Goal: Task Accomplishment & Management: Use online tool/utility

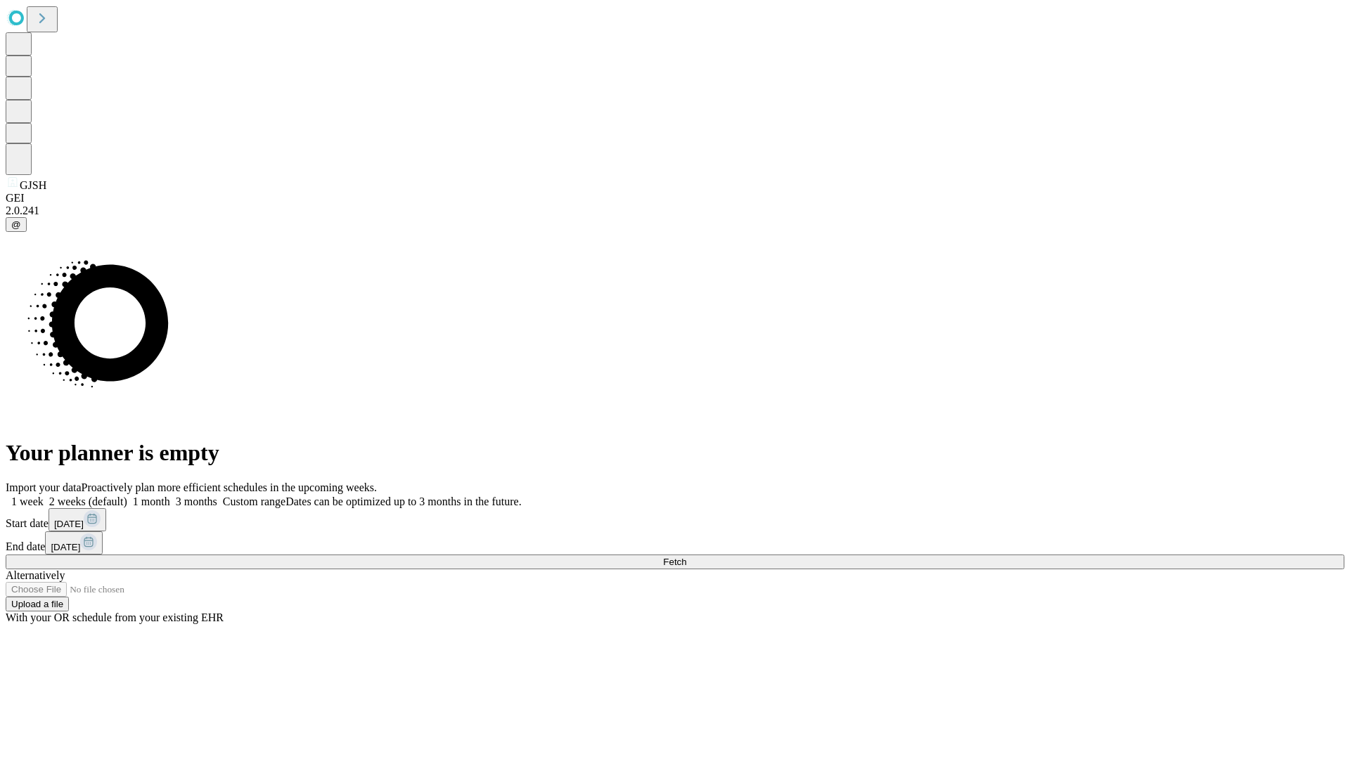
click at [686, 557] on span "Fetch" at bounding box center [674, 562] width 23 height 11
